Goal: Book appointment/travel/reservation

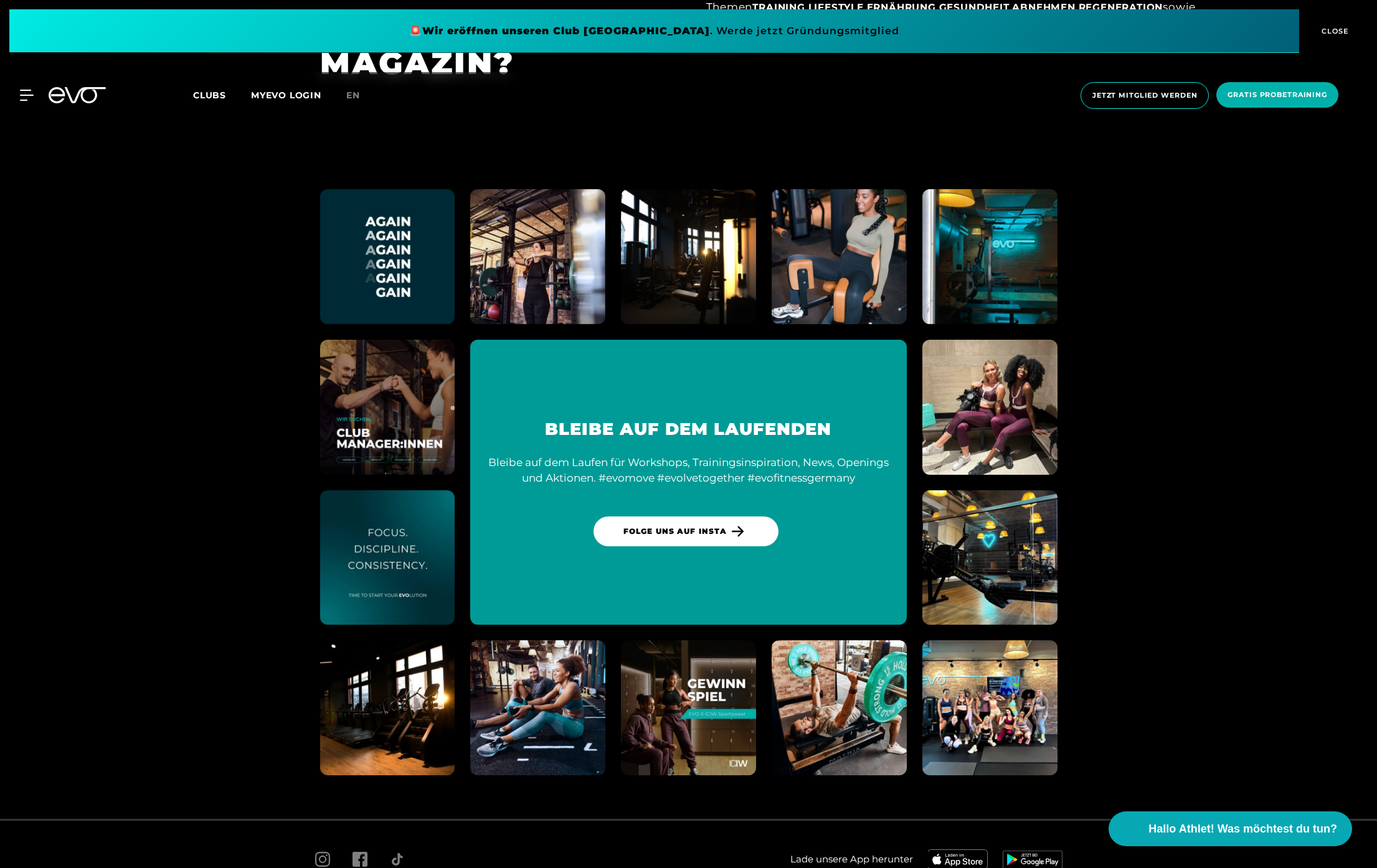
scroll to position [7389, 0]
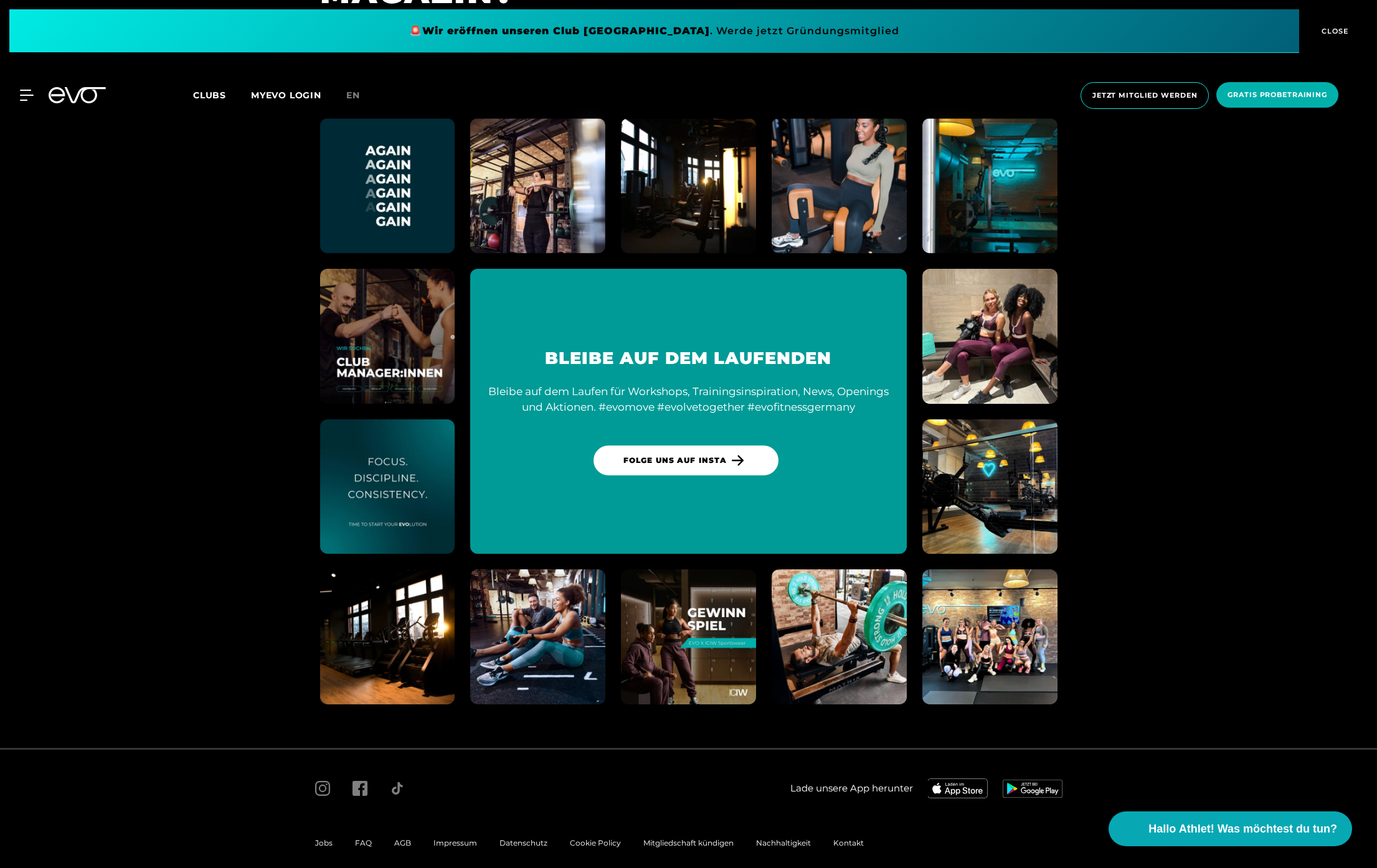
click at [363, 839] on span "FAQ" at bounding box center [363, 843] width 16 height 9
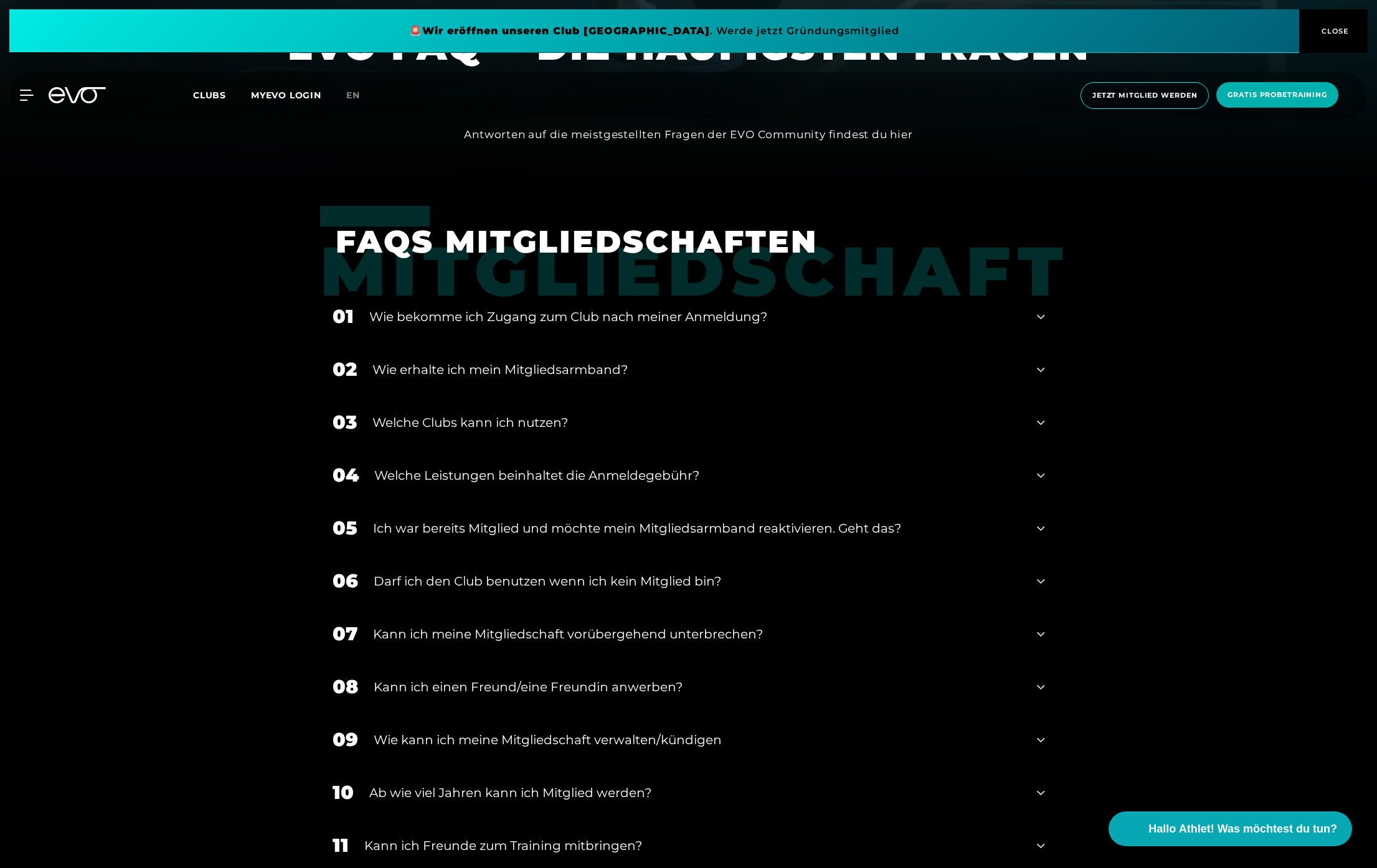
scroll to position [690, 0]
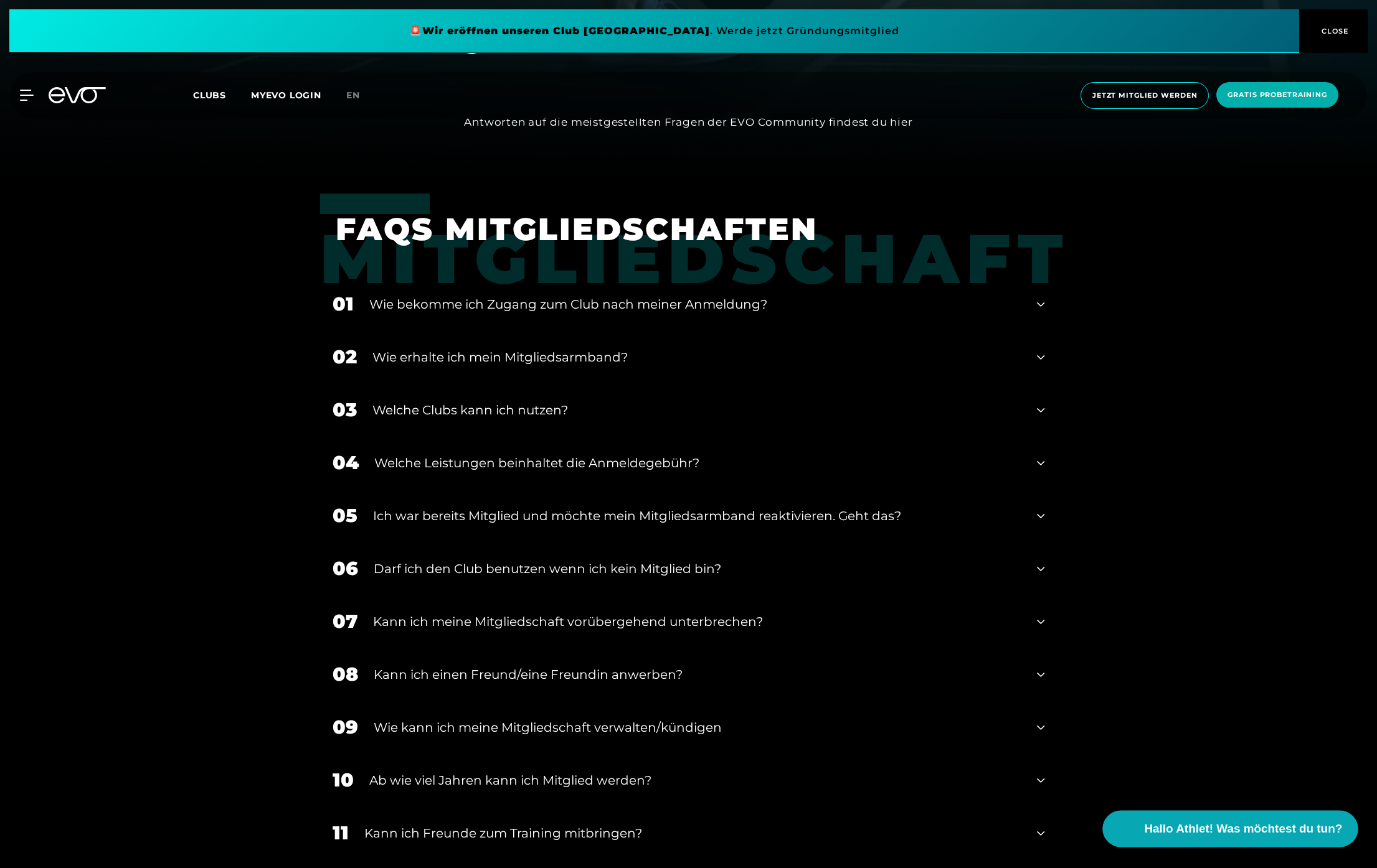
click at [1305, 834] on span "Hallo Athlet! Was möchtest du tun?" at bounding box center [1243, 829] width 198 height 17
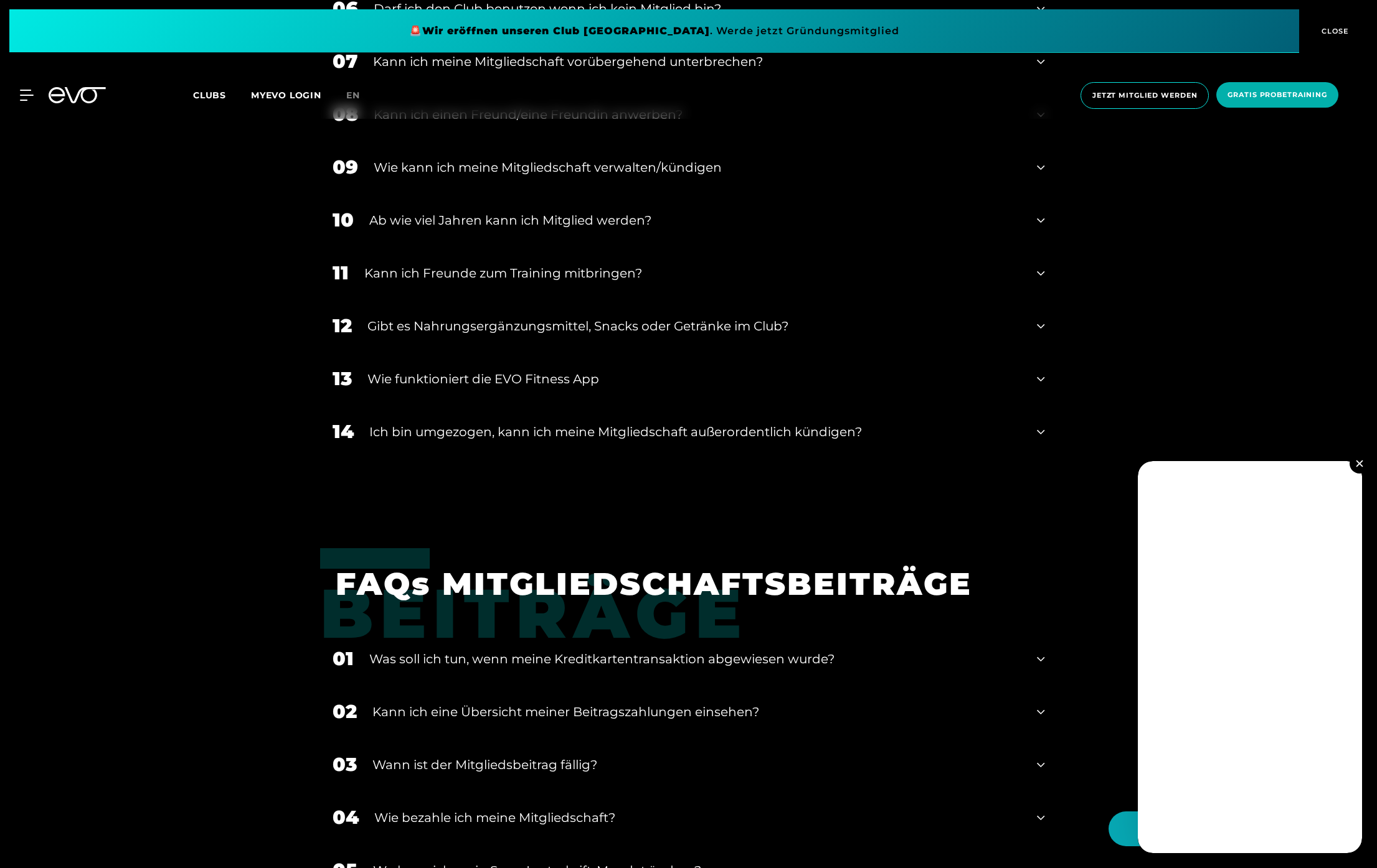
scroll to position [1253, 0]
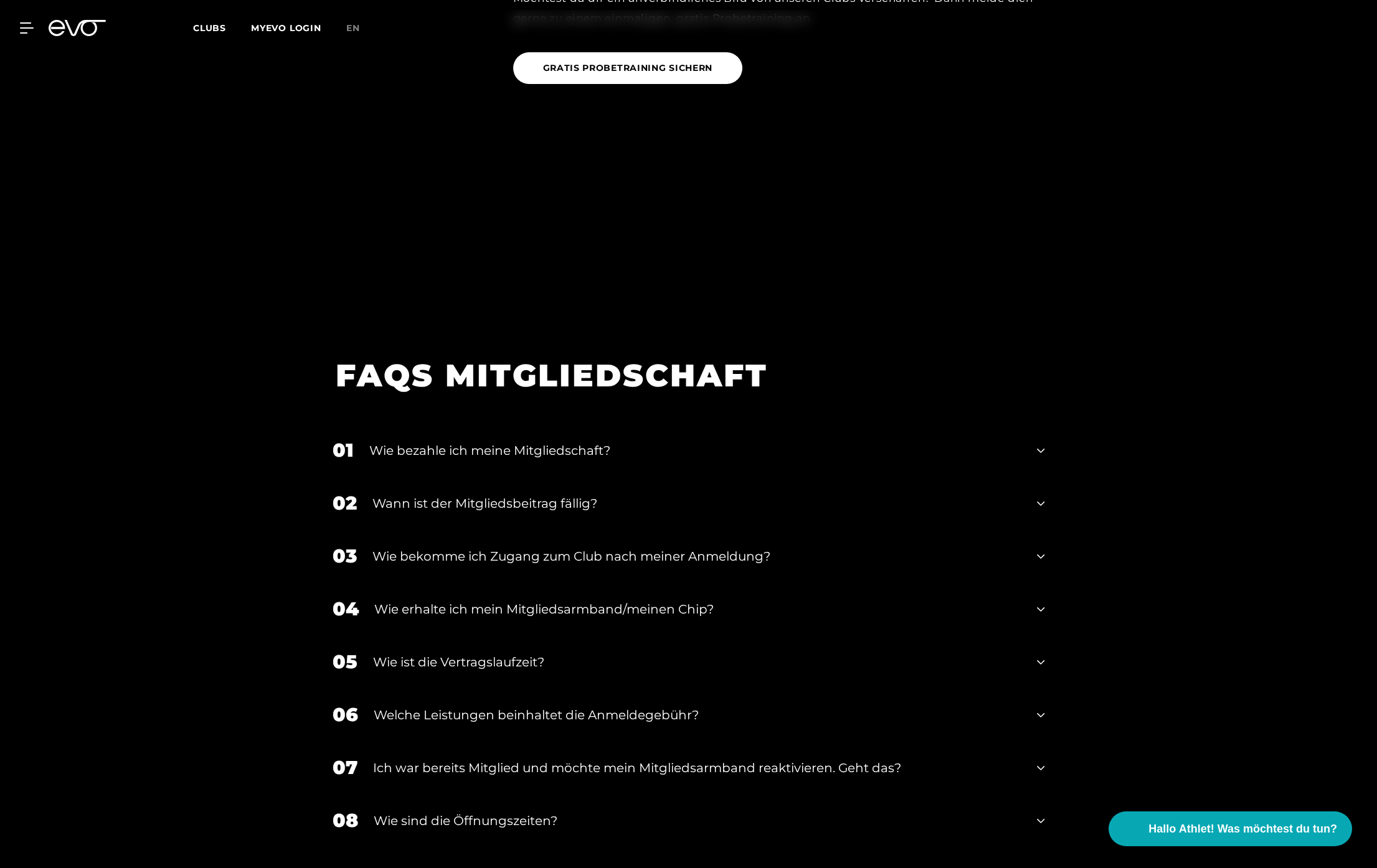
scroll to position [2133, 0]
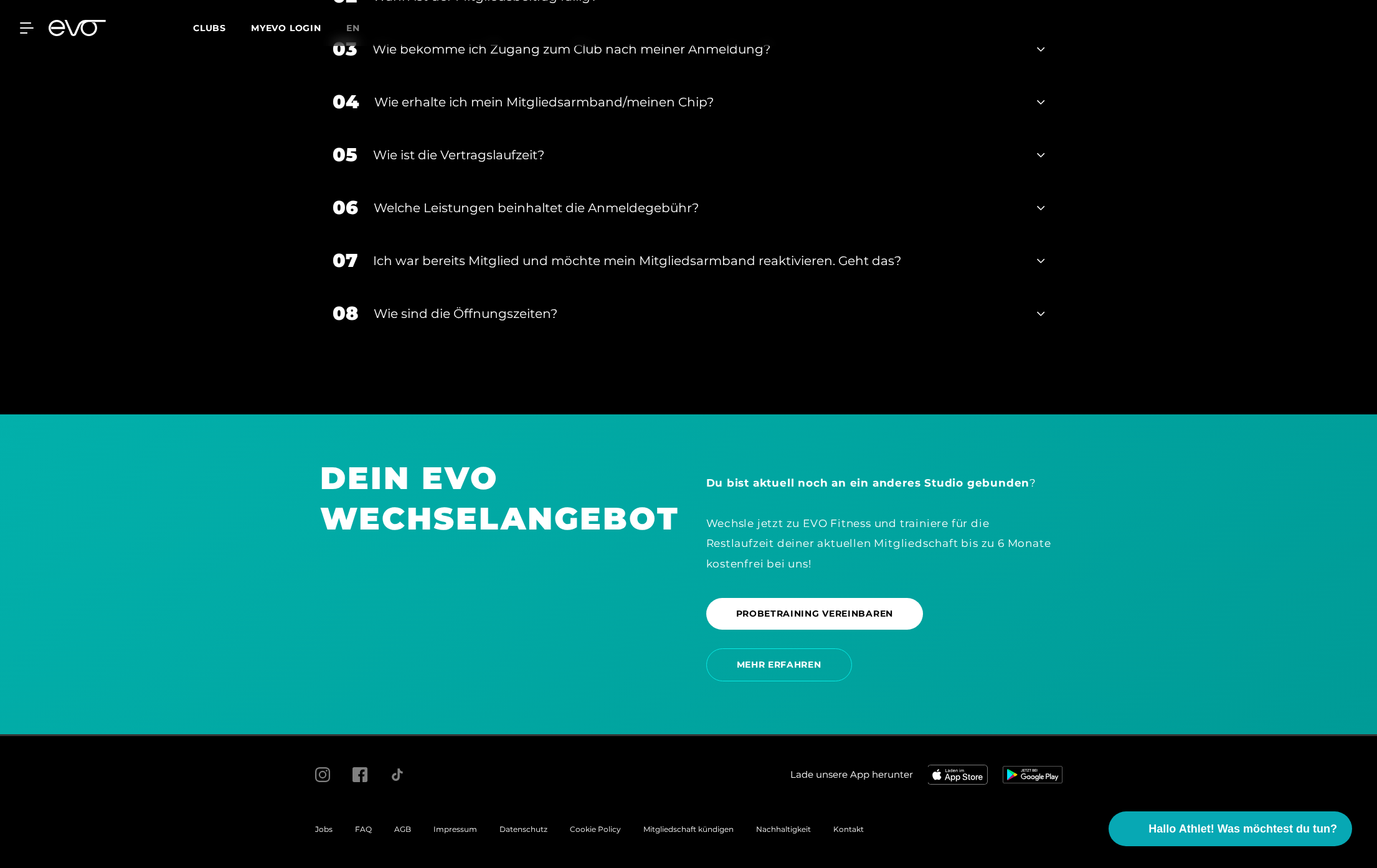
click at [843, 826] on span "Kontakt" at bounding box center [848, 829] width 31 height 9
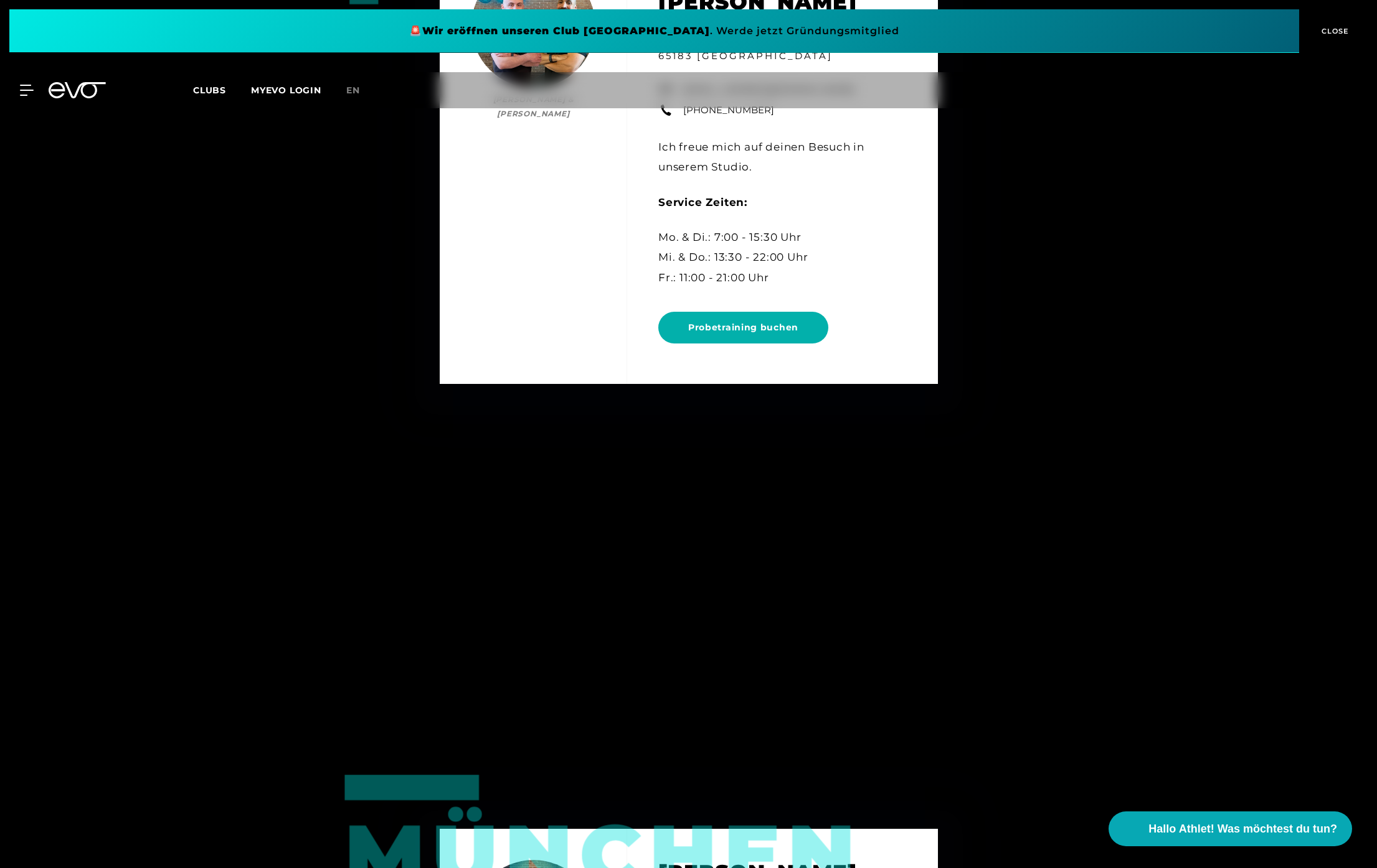
scroll to position [2020, 0]
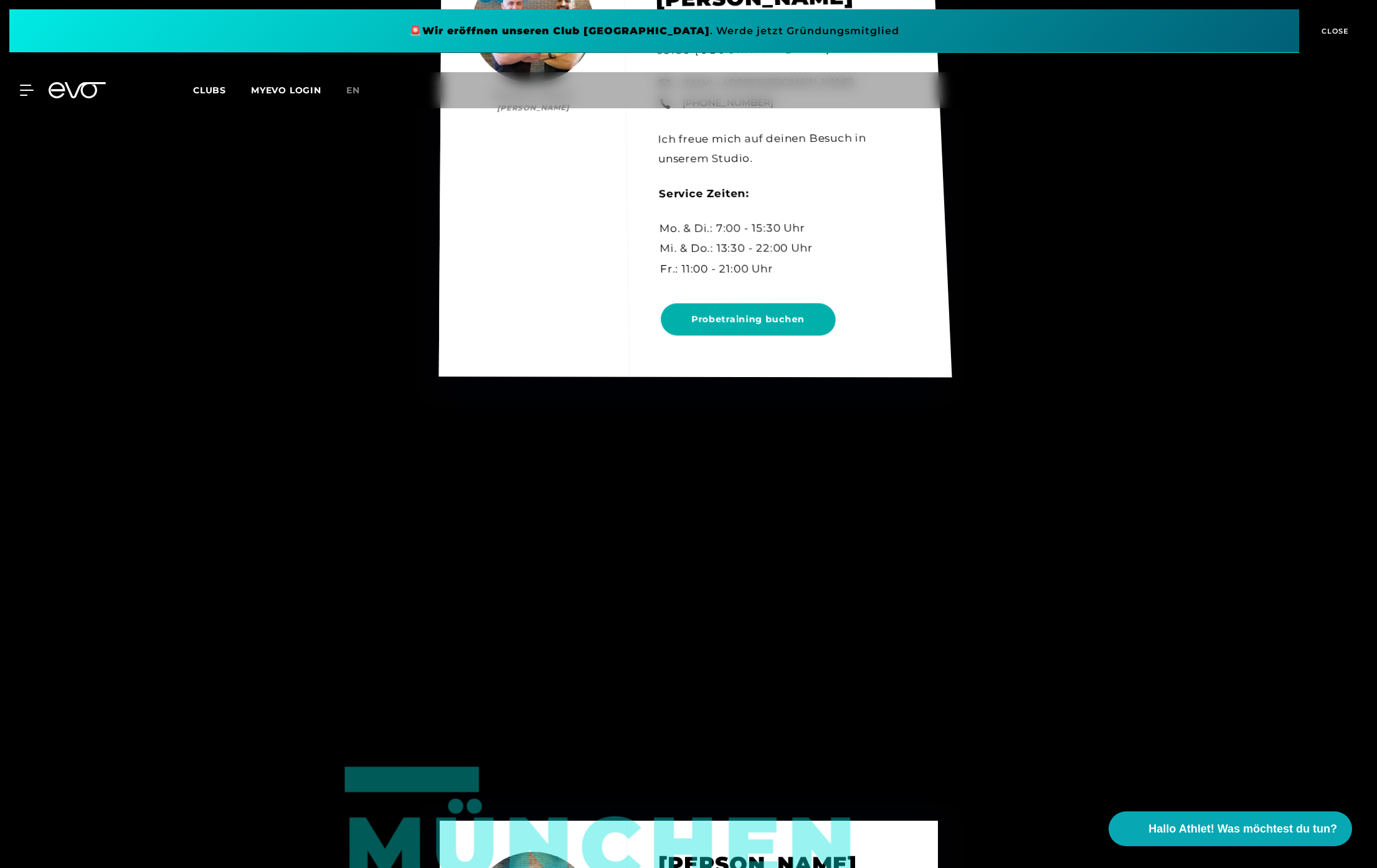
click at [749, 322] on div "Wiesbaden Ersan Rastgeldi & Marlon Heckmann Ersan Rastgeldi & Marlon Heckmann G…" at bounding box center [695, 154] width 513 height 448
click at [742, 328] on div "Wiesbaden Ersan Rastgeldi & Marlon Heckmann Ersan Rastgeldi & Marlon Heckmann G…" at bounding box center [695, 155] width 513 height 447
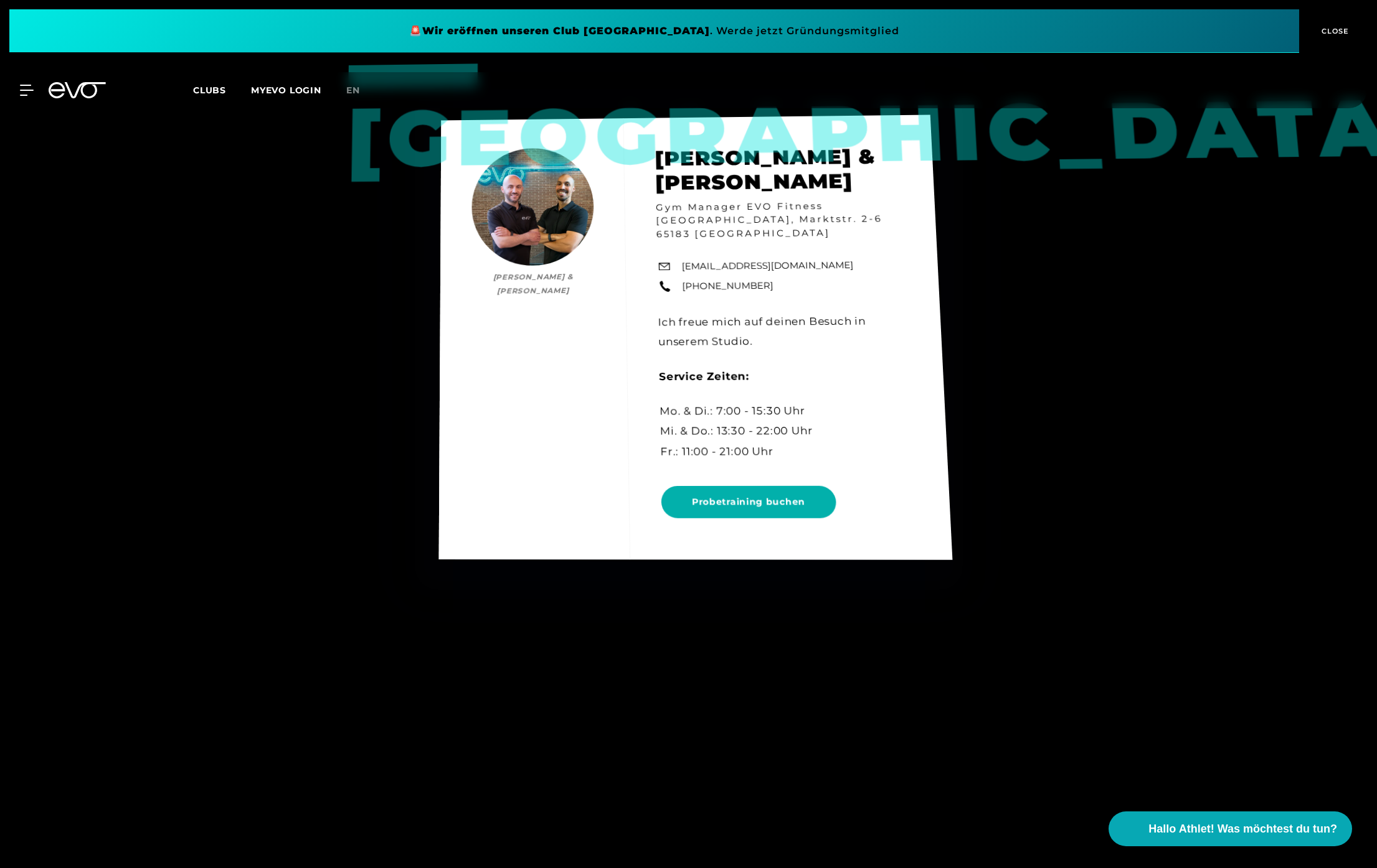
scroll to position [1820, 0]
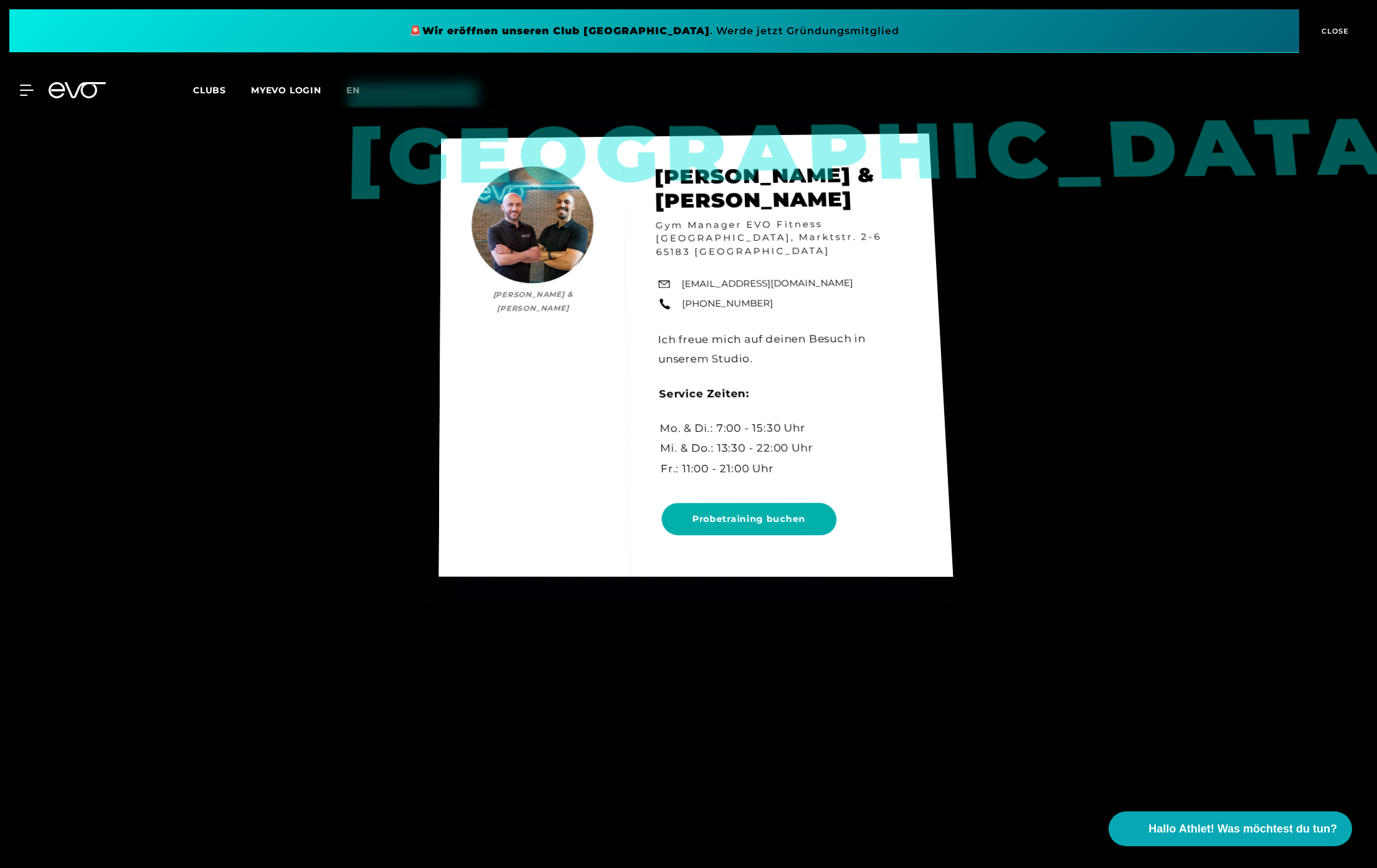
click at [768, 522] on div "Wiesbaden Ersan Rastgeldi & Marlon Heckmann Ersan Rastgeldi & Marlon Heckmann G…" at bounding box center [696, 355] width 514 height 443
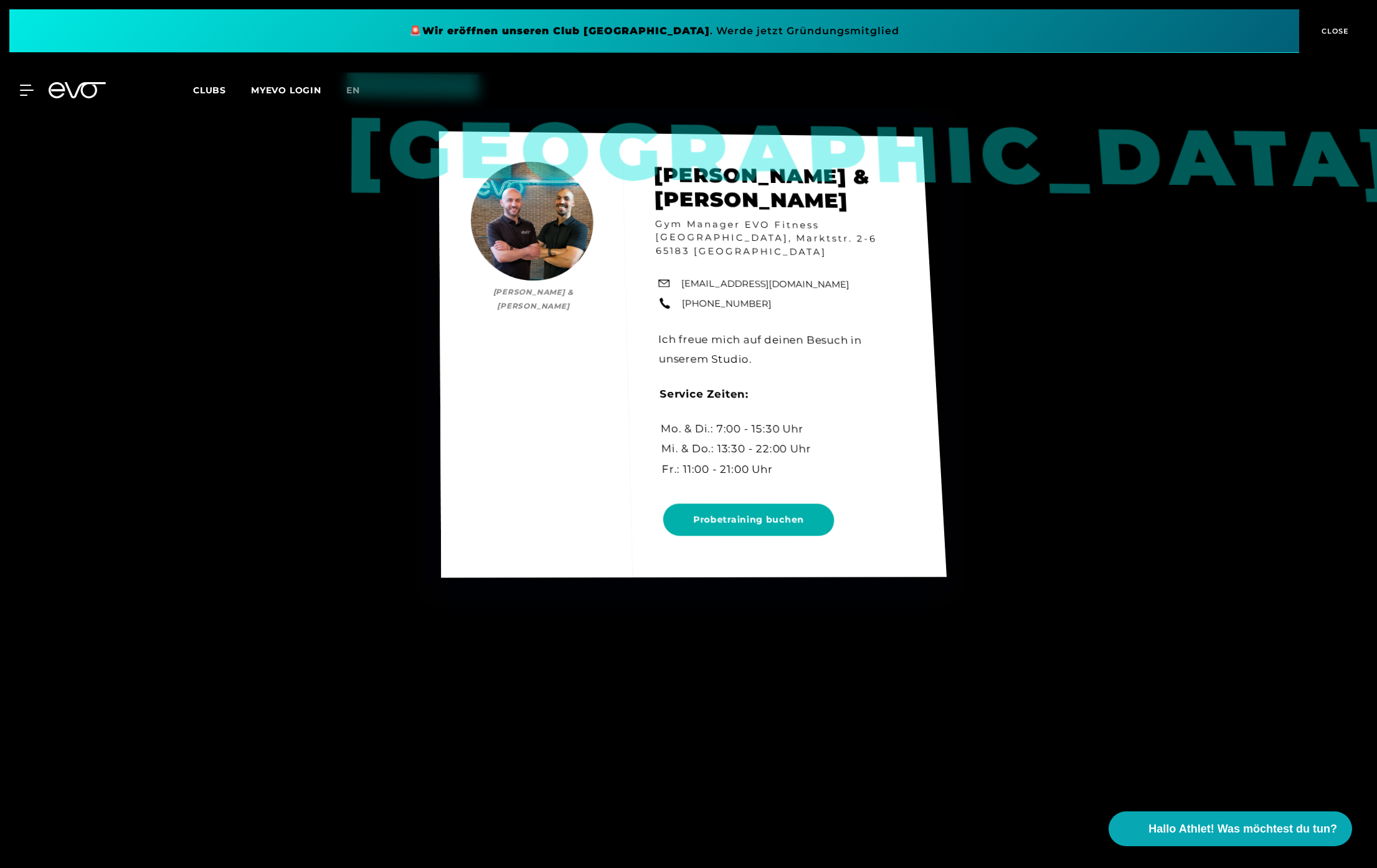
drag, startPoint x: 645, startPoint y: 309, endPoint x: 592, endPoint y: 299, distance: 53.9
click at [645, 309] on div "Wiesbaden Ersan Rastgeldi & Marlon Heckmann Ersan Rastgeldi & Marlon Heckmann G…" at bounding box center [692, 354] width 507 height 446
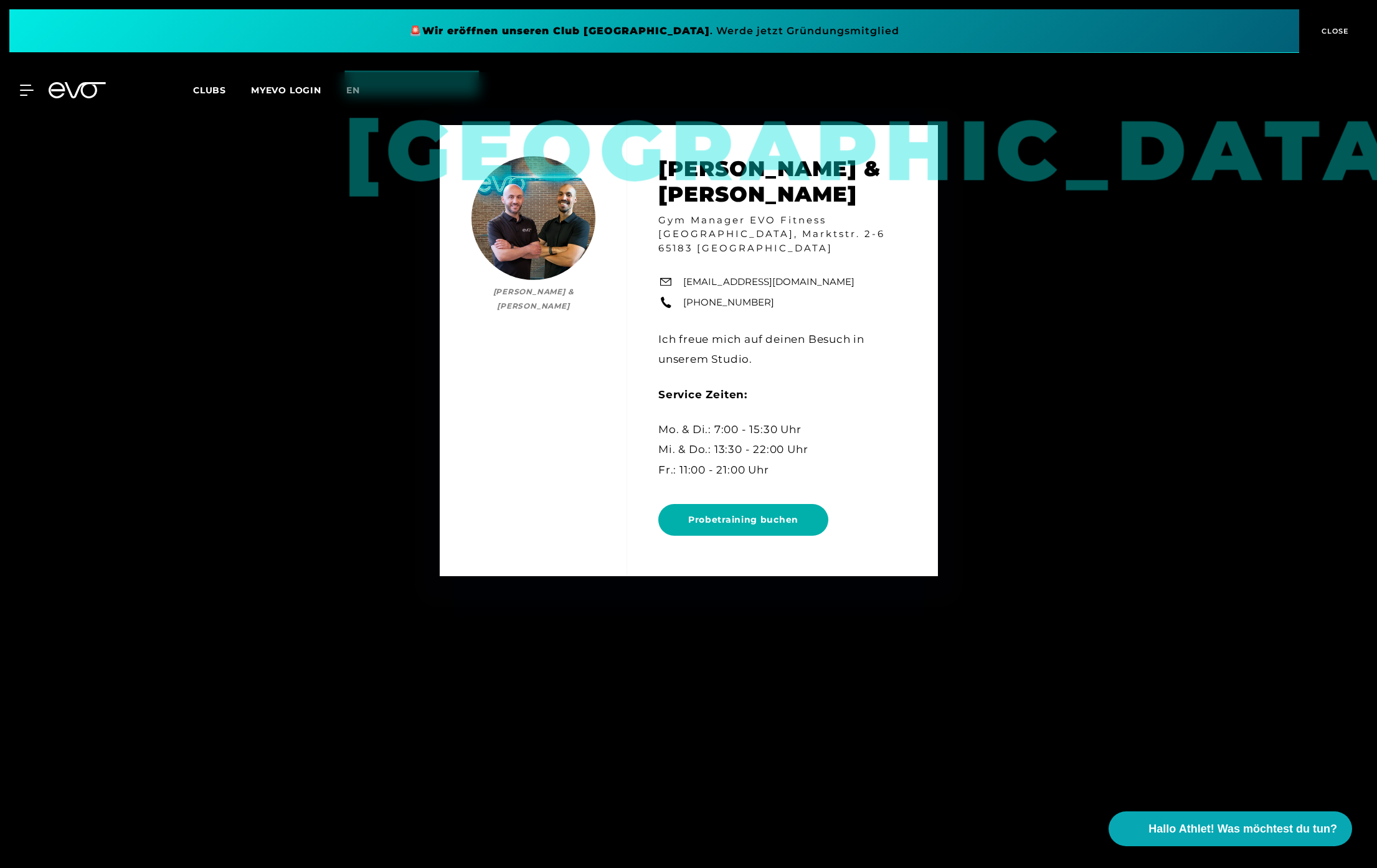
click at [1169, 226] on div "Wiesbaden Ersan Rastgeldi & Marlon Heckmann Ersan Rastgeldi & Marlon Heckmann G…" at bounding box center [688, 351] width 1377 height 868
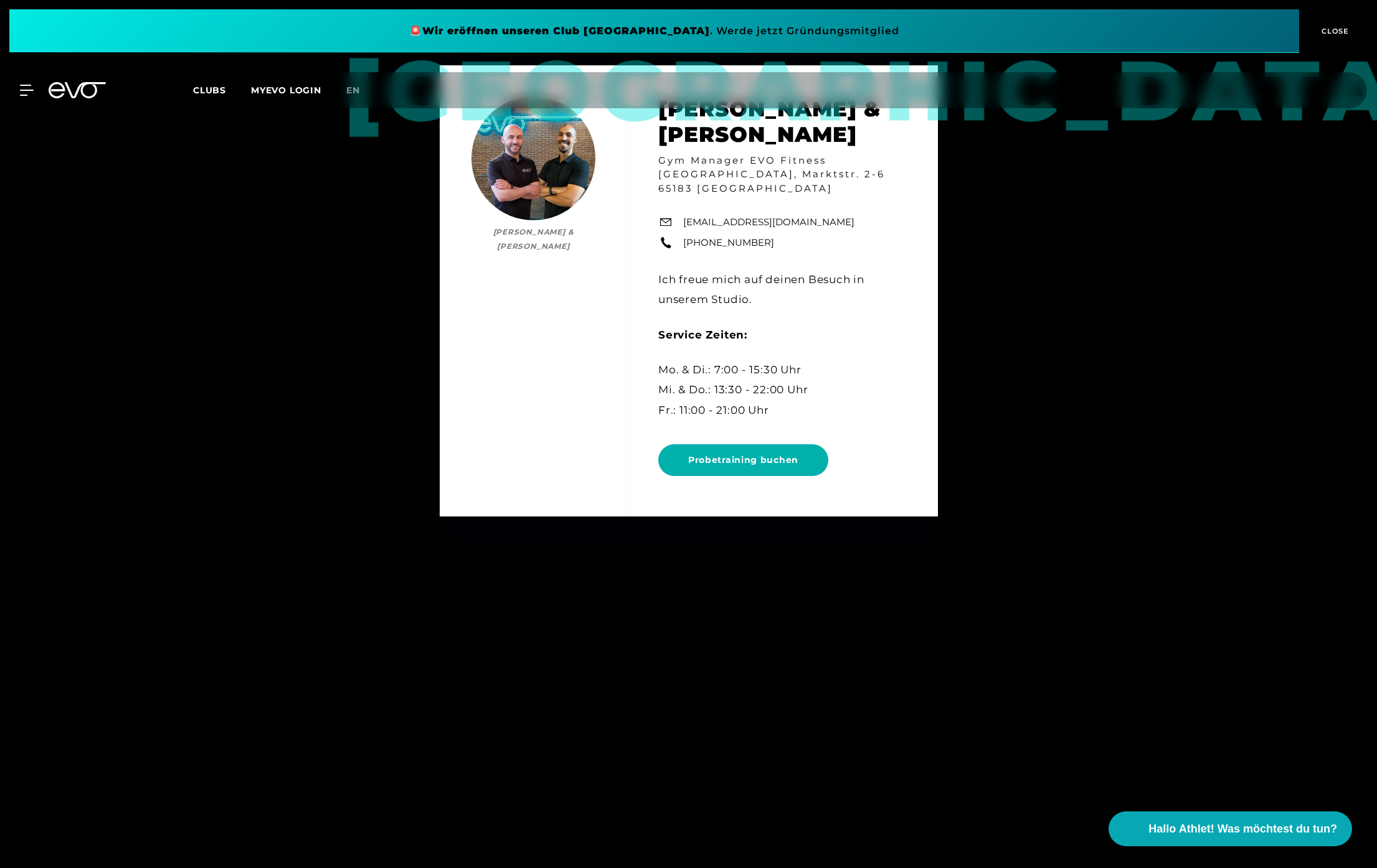
scroll to position [1889, 0]
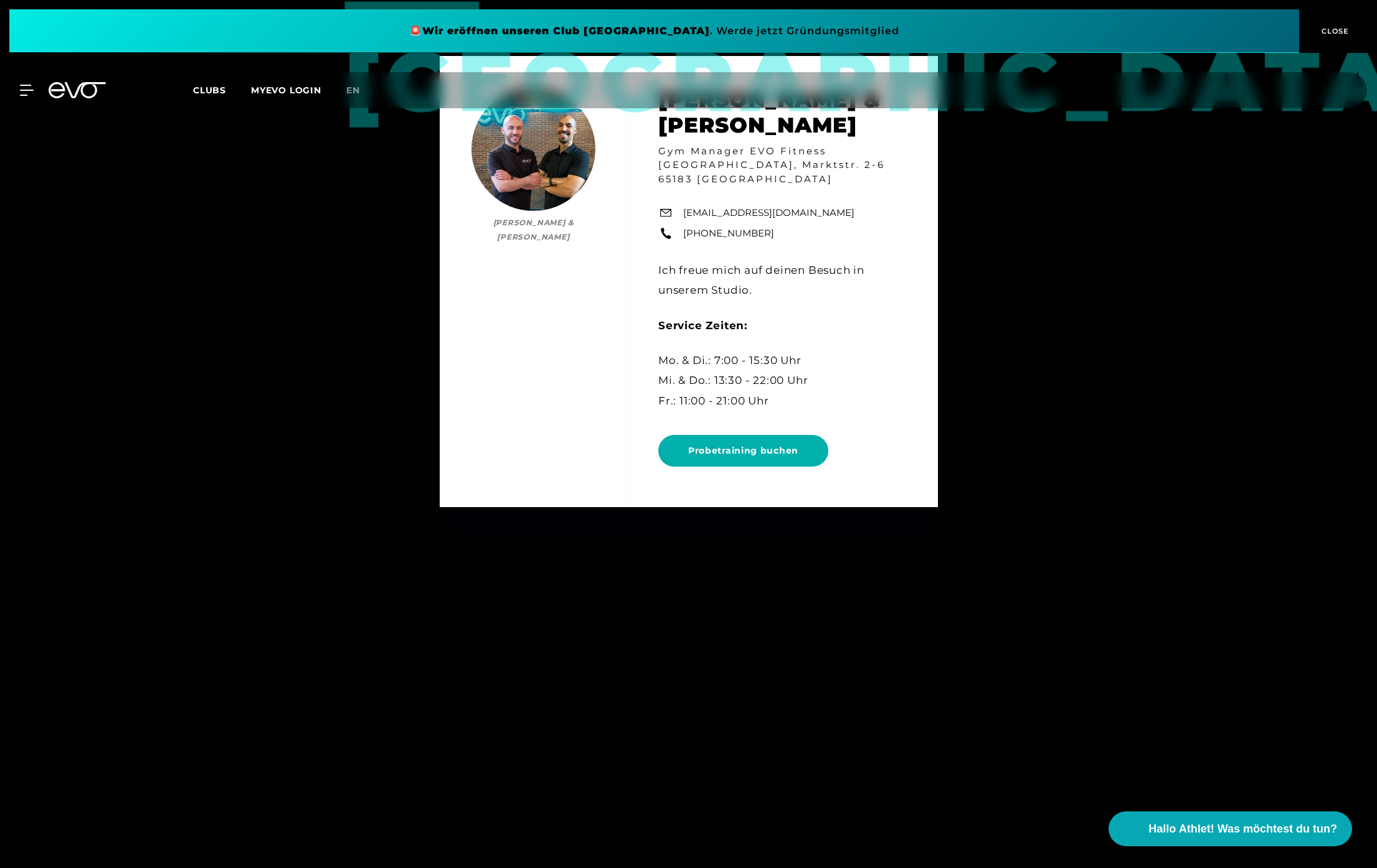
drag, startPoint x: 1348, startPoint y: 27, endPoint x: 1320, endPoint y: 30, distance: 28.2
click at [1348, 27] on span "CLOSE" at bounding box center [1333, 32] width 31 height 11
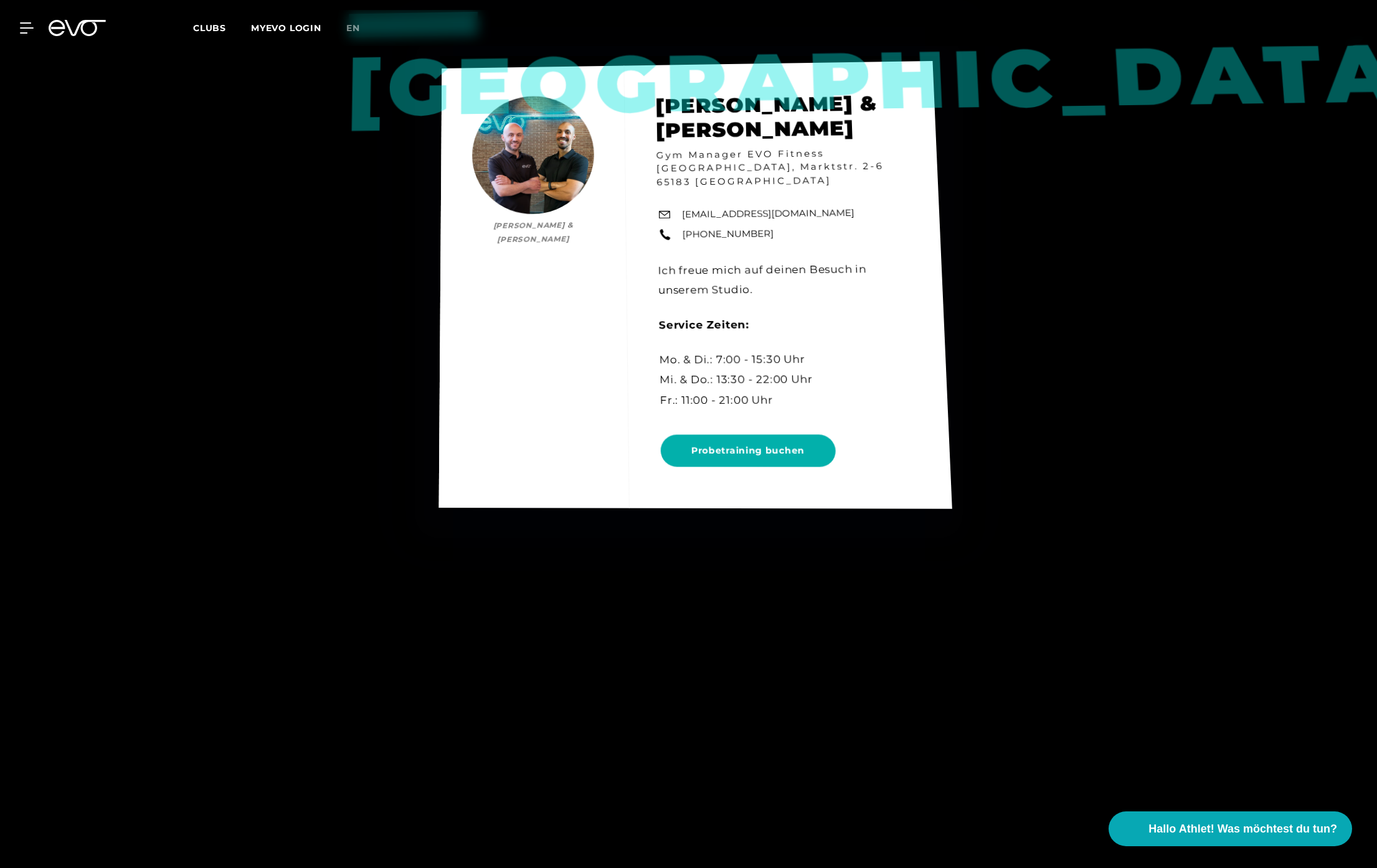
click at [759, 459] on div "Wiesbaden Ersan Rastgeldi & Marlon Heckmann Ersan Rastgeldi & Marlon Heckmann G…" at bounding box center [695, 285] width 513 height 448
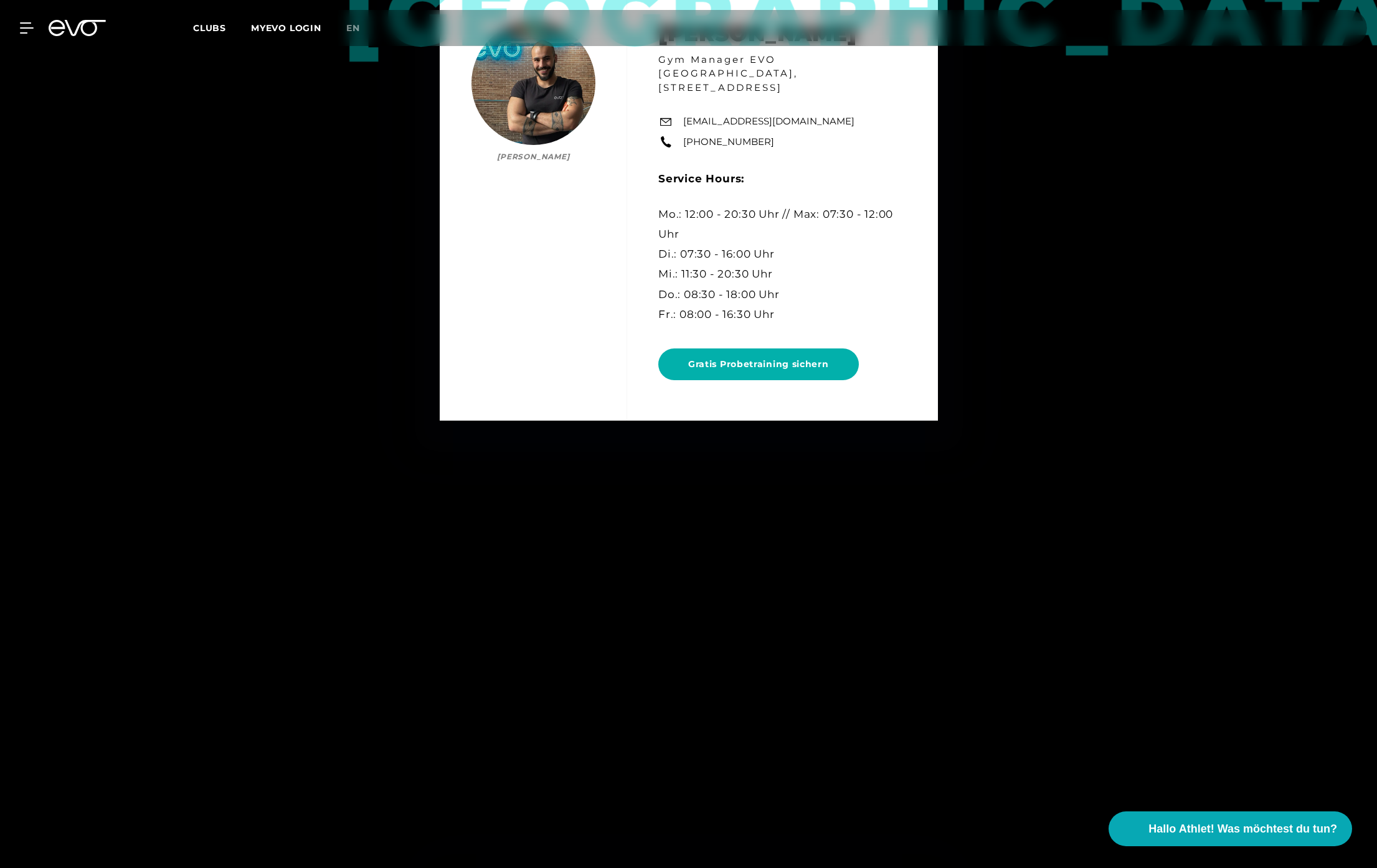
scroll to position [5439, 0]
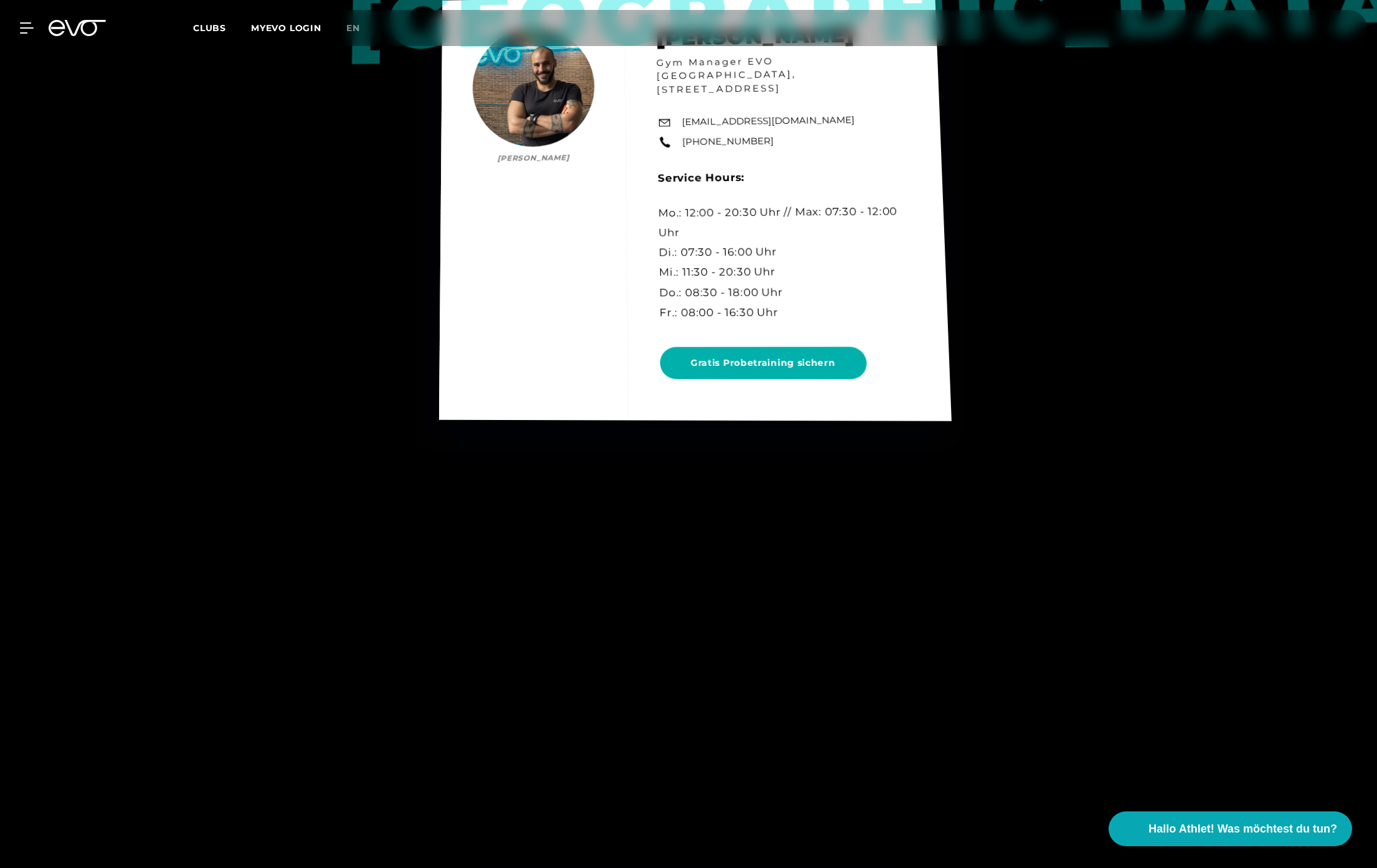
click at [769, 355] on div "Berlin Mo Albarzawi Mo Albarzawi Gym Manager EVO Alexanderplatz, Rosa-Luxemburg…" at bounding box center [694, 207] width 512 height 430
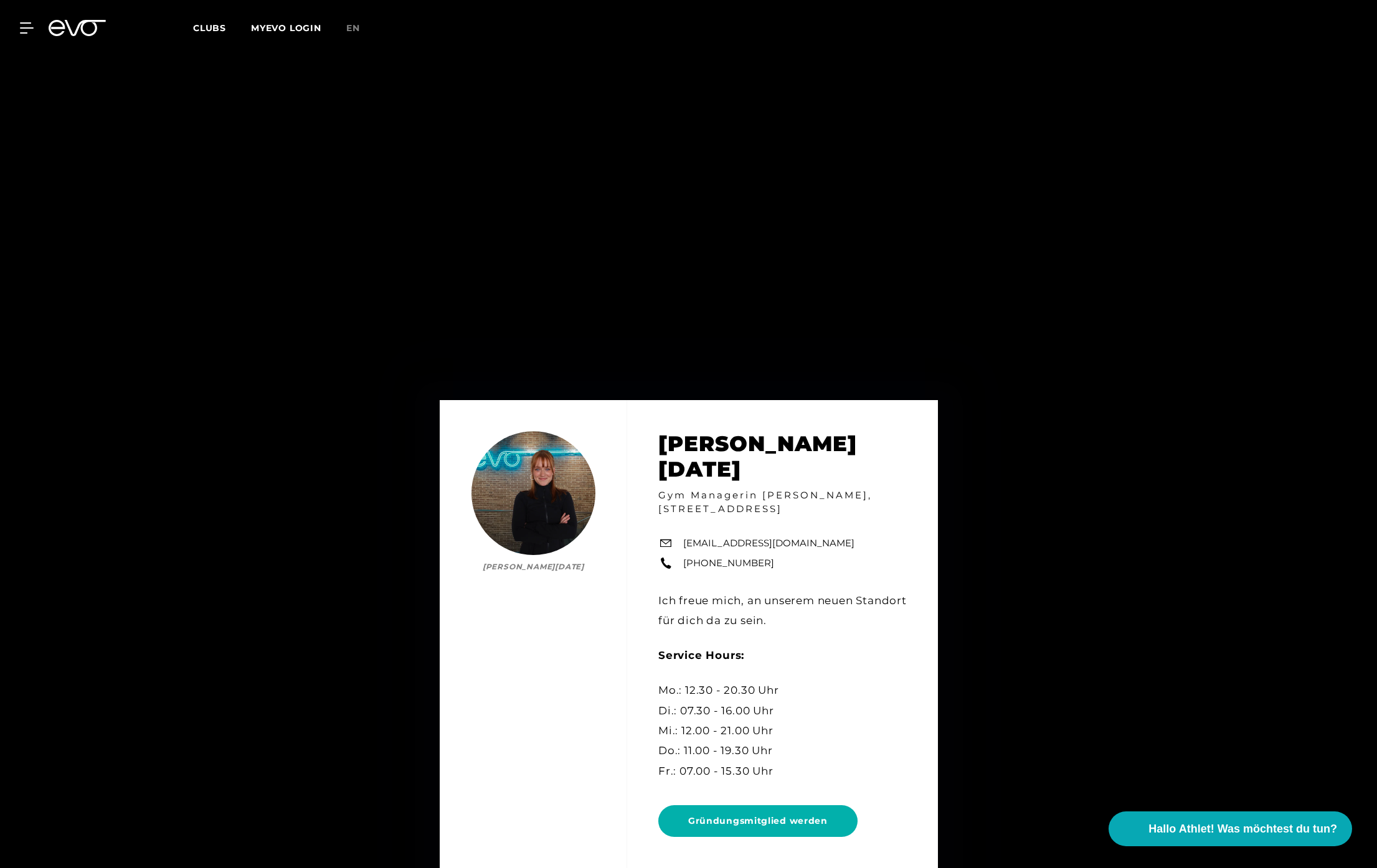
scroll to position [9336, 0]
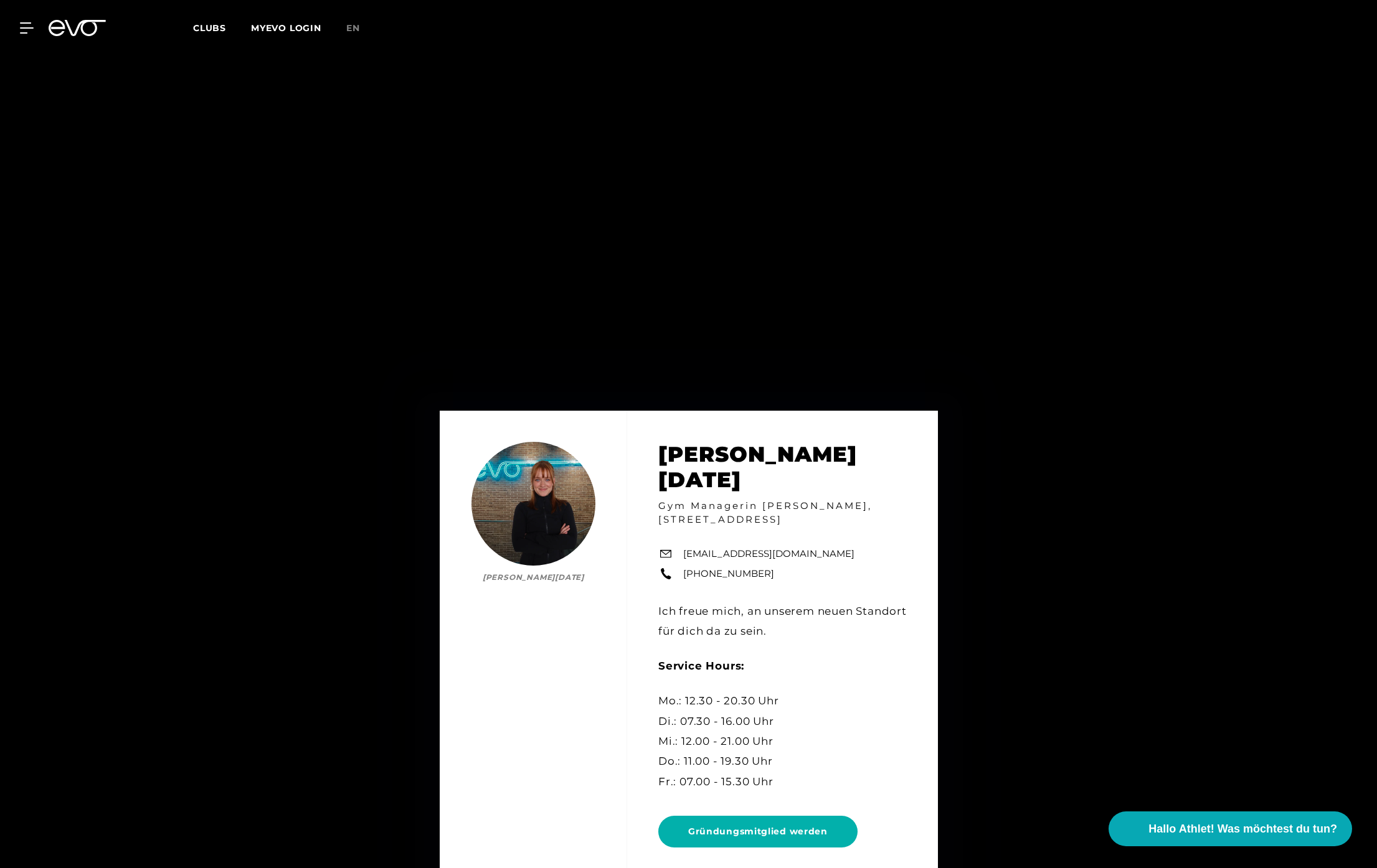
click at [211, 29] on span "Clubs" at bounding box center [209, 28] width 33 height 11
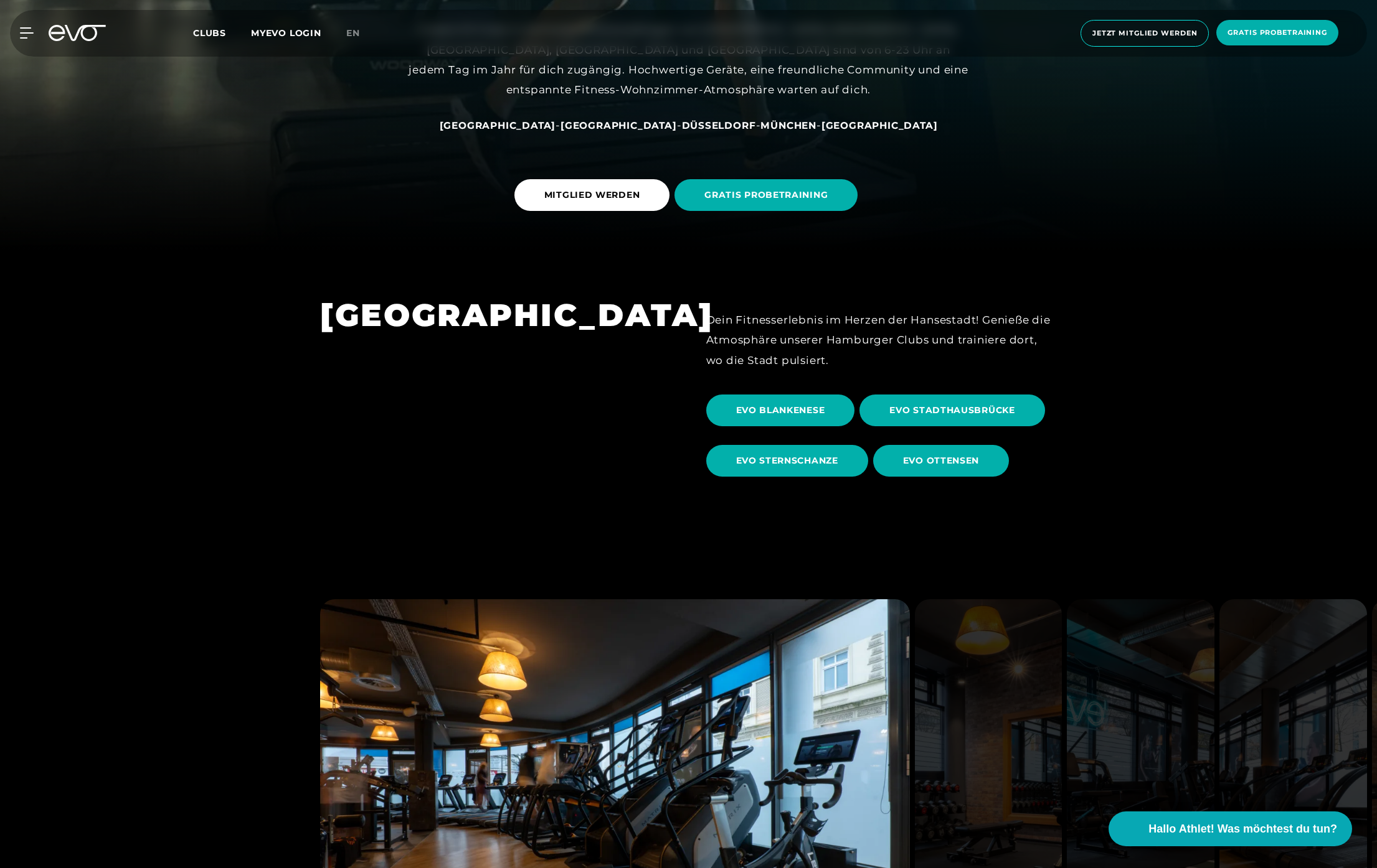
scroll to position [623, 0]
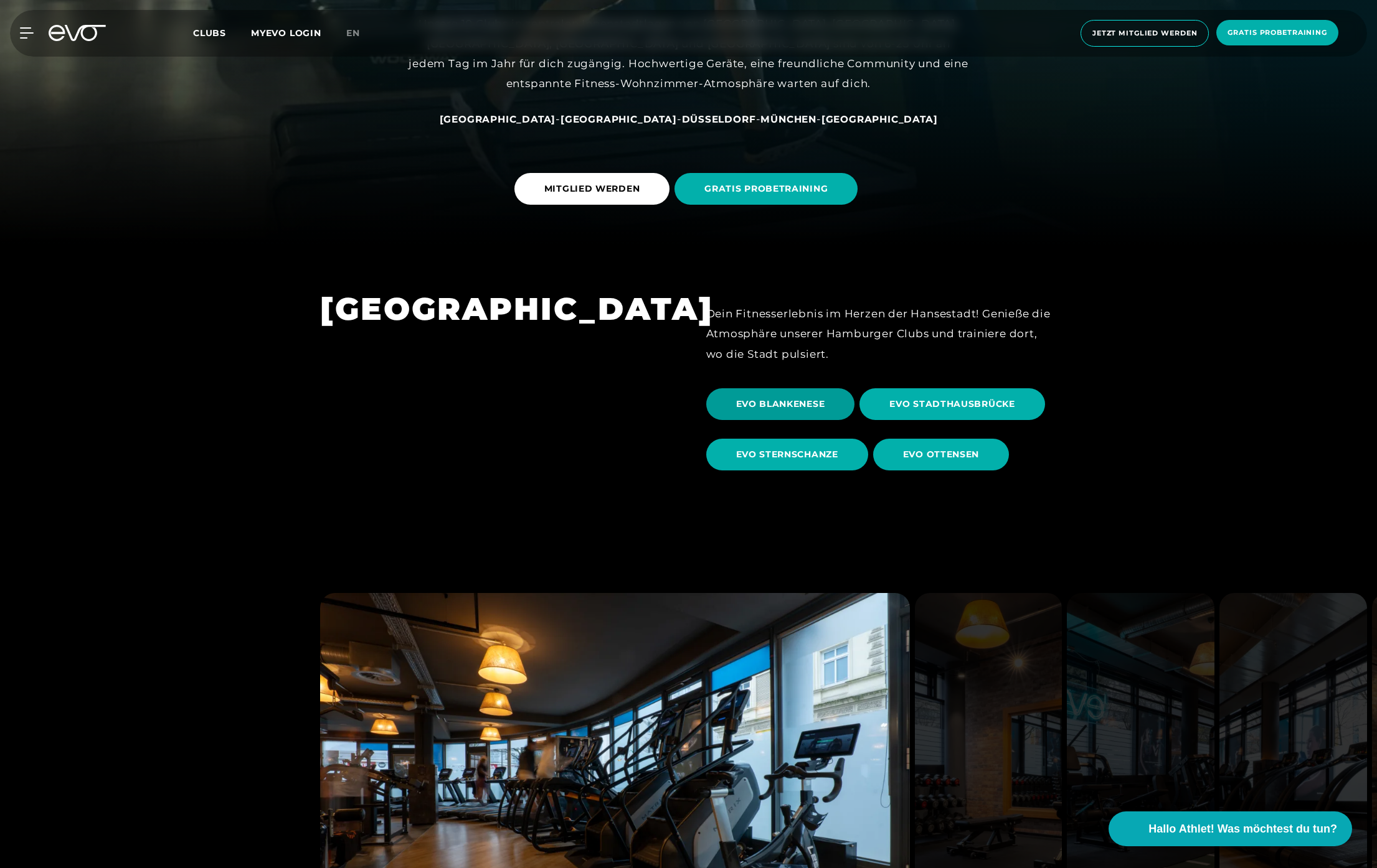
click at [790, 408] on span "EVO BLANKENESE" at bounding box center [780, 404] width 89 height 13
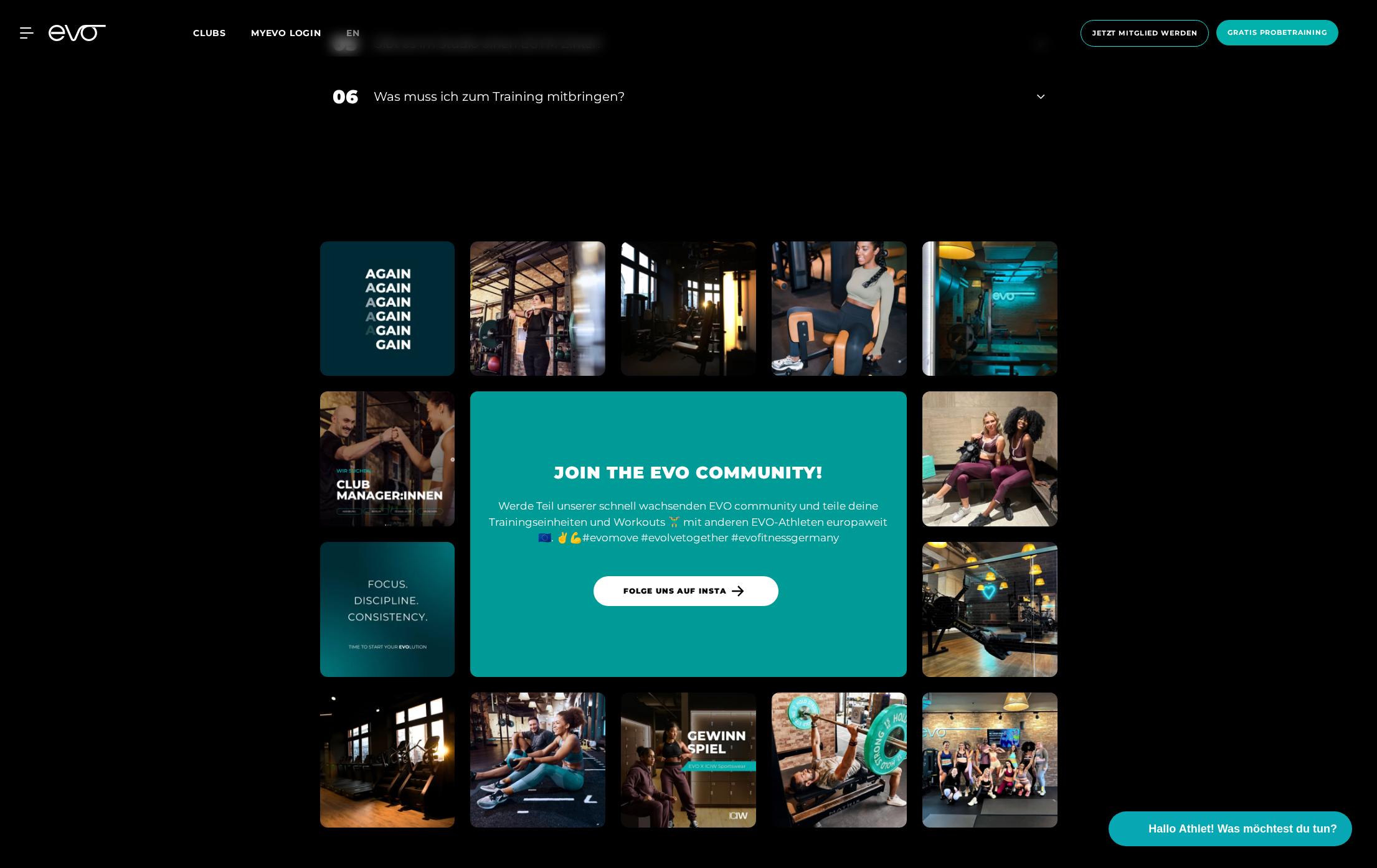
scroll to position [5937, 0]
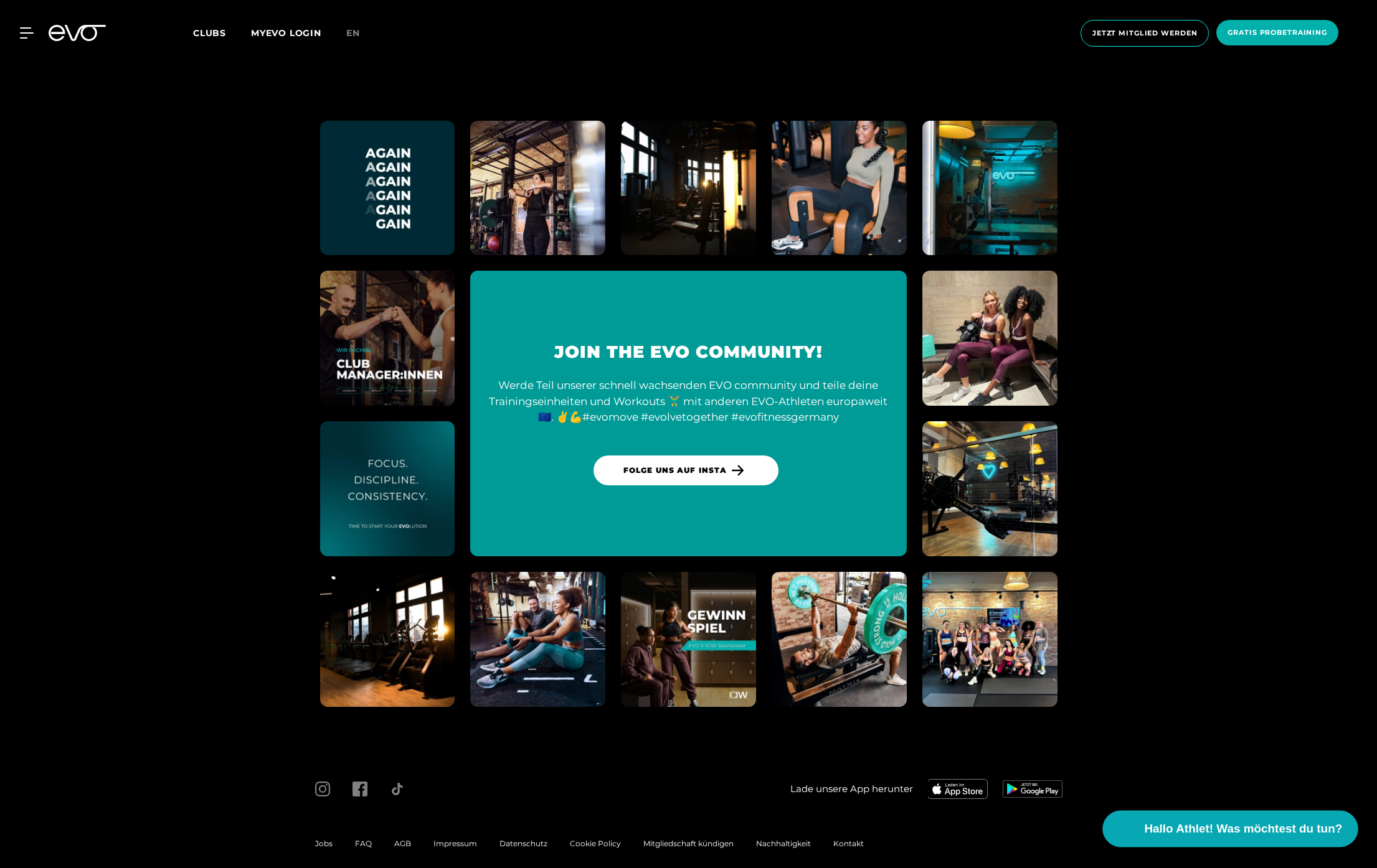
click at [1271, 825] on span "Hallo Athlet! Was möchtest du tun?" at bounding box center [1243, 829] width 198 height 17
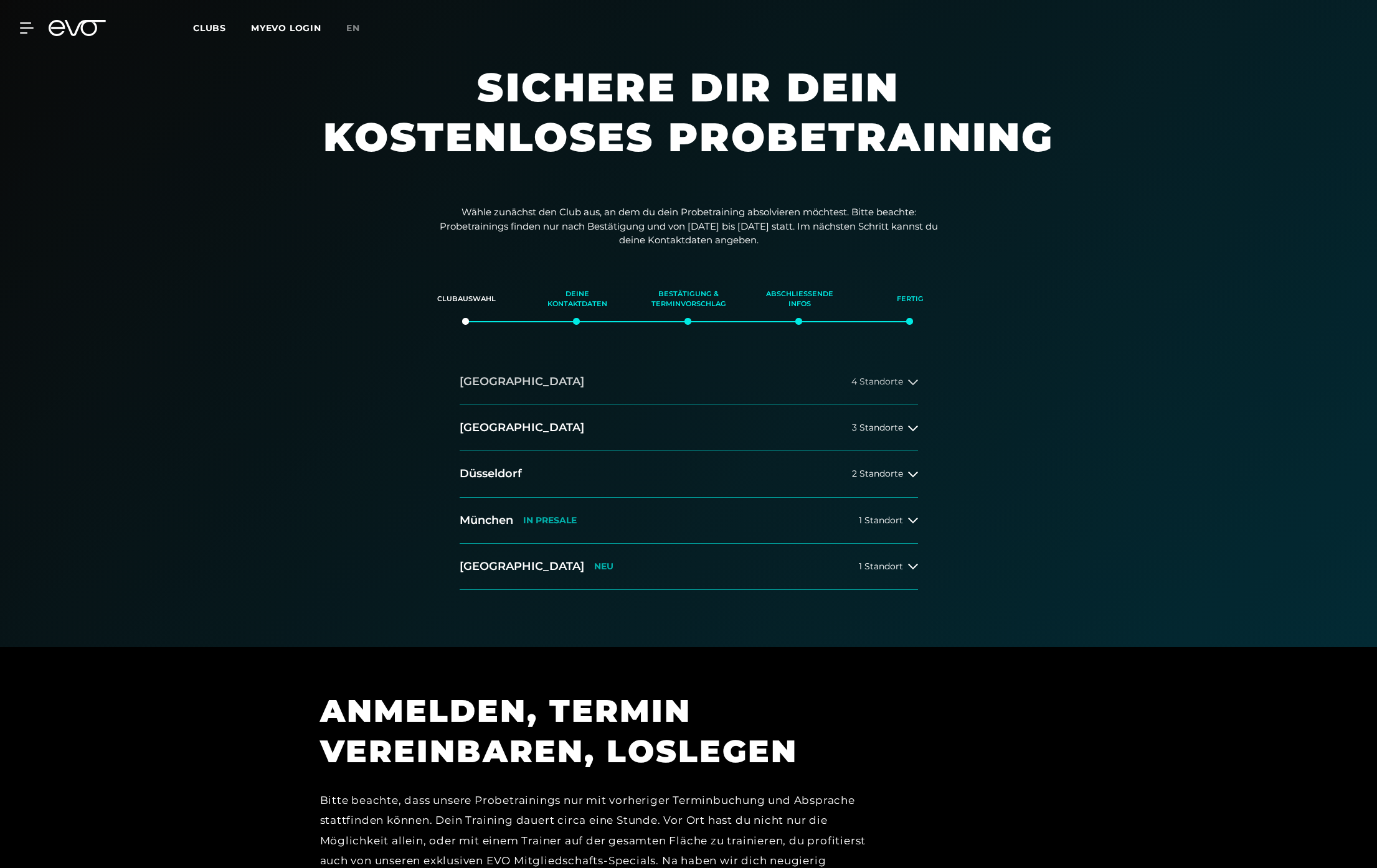
click at [895, 379] on span "4 Standorte" at bounding box center [877, 382] width 52 height 9
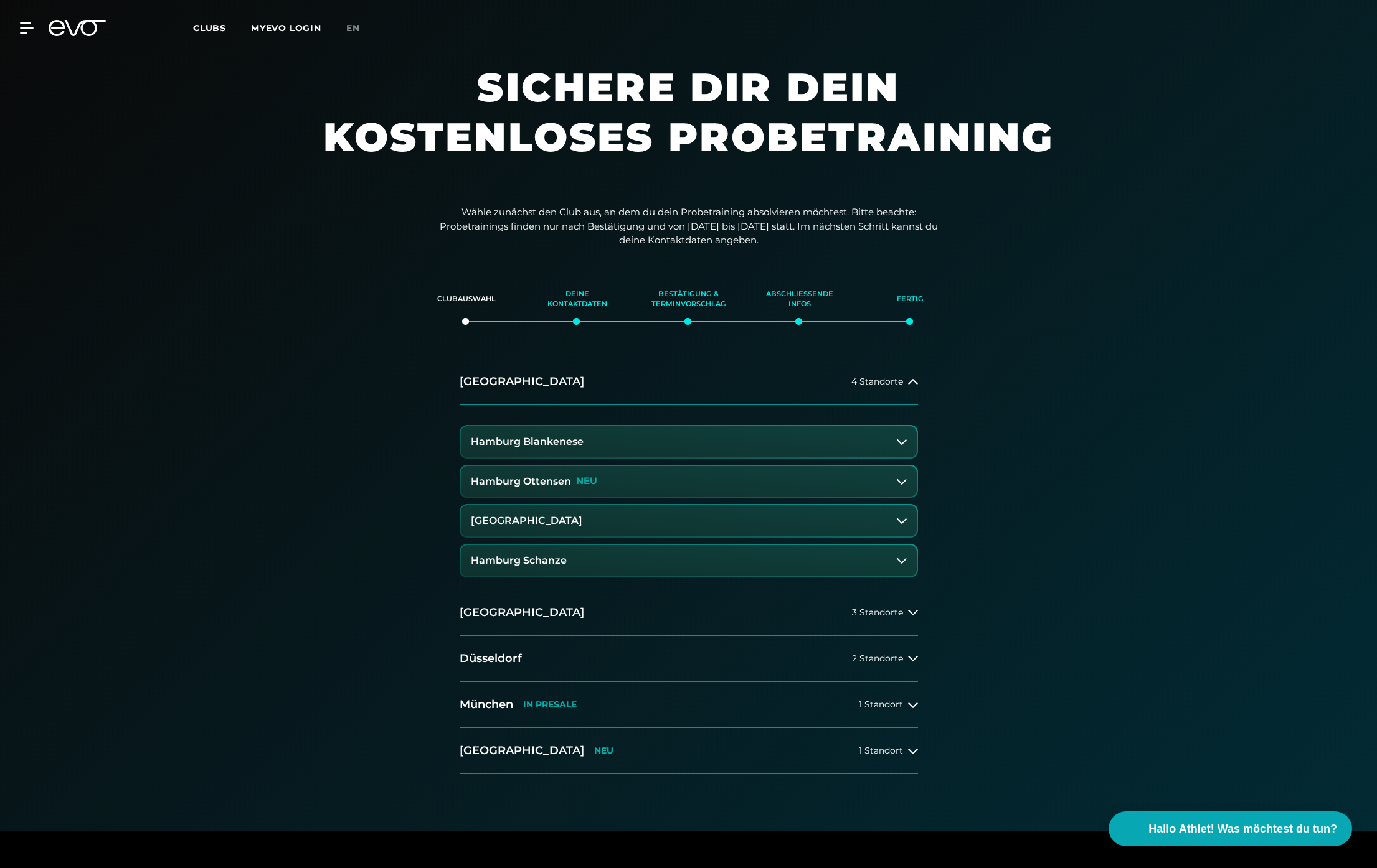
click at [577, 440] on h3 "Hamburg Blankenese" at bounding box center [527, 442] width 112 height 11
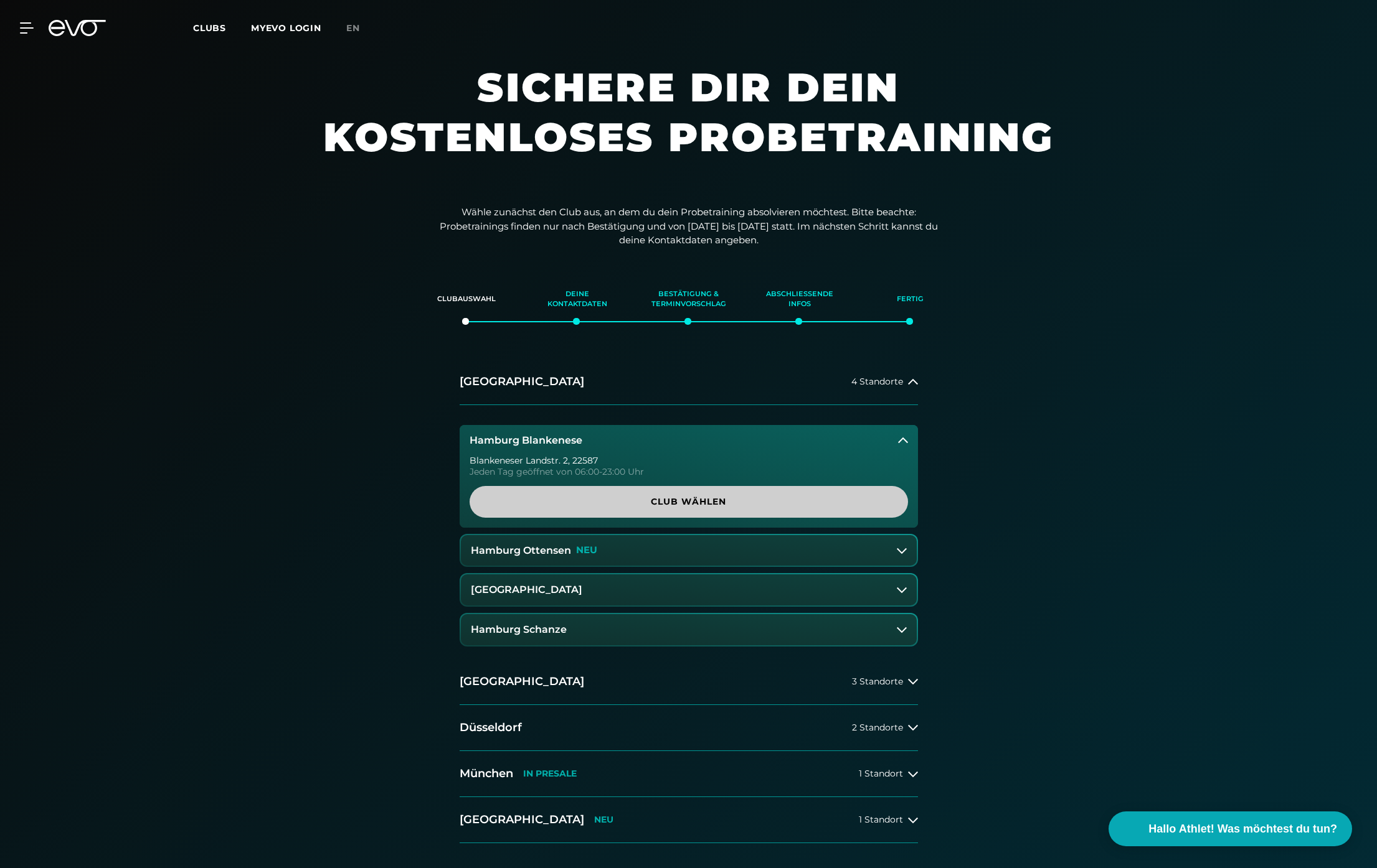
click at [676, 496] on span "Club wählen" at bounding box center [688, 502] width 378 height 13
